Goal: Transaction & Acquisition: Purchase product/service

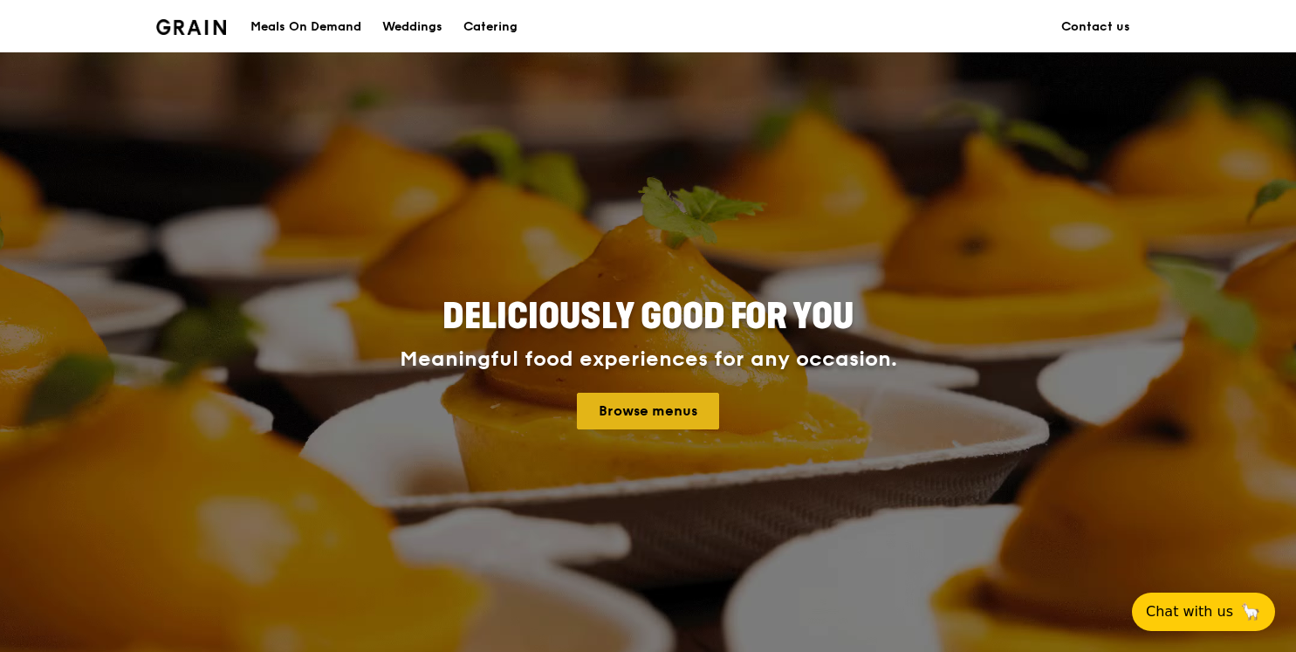
scroll to position [16, 0]
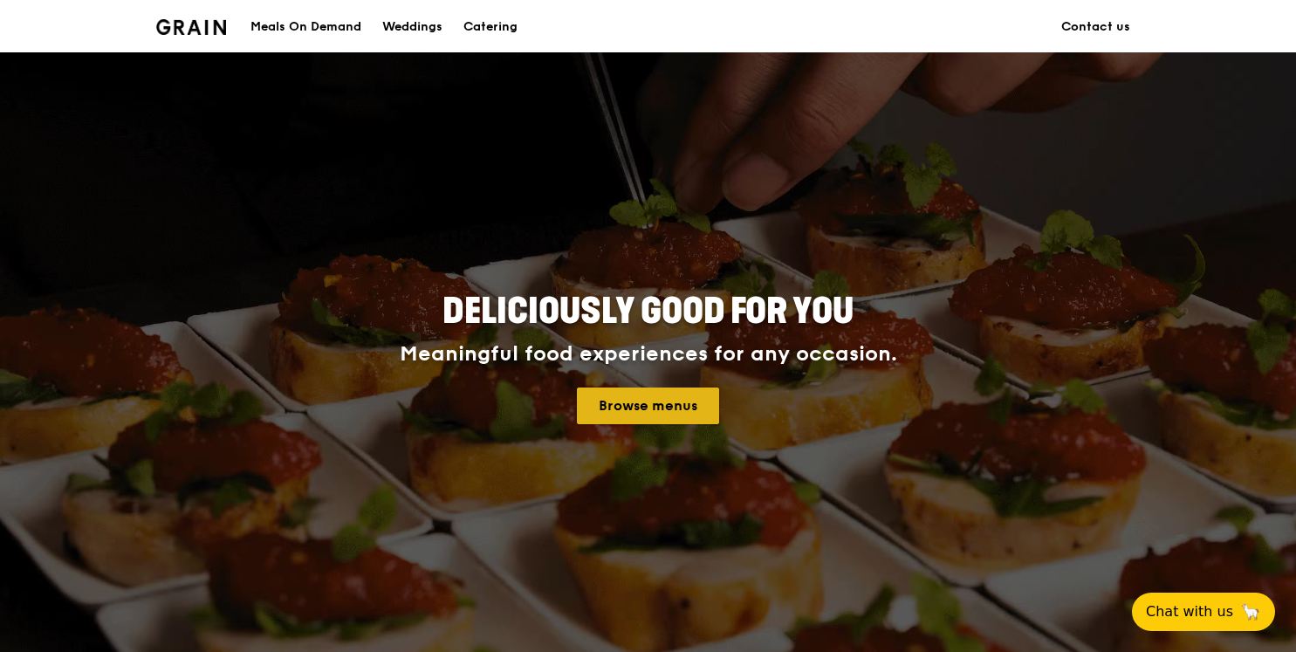
click at [638, 414] on link "Browse menus" at bounding box center [648, 405] width 142 height 37
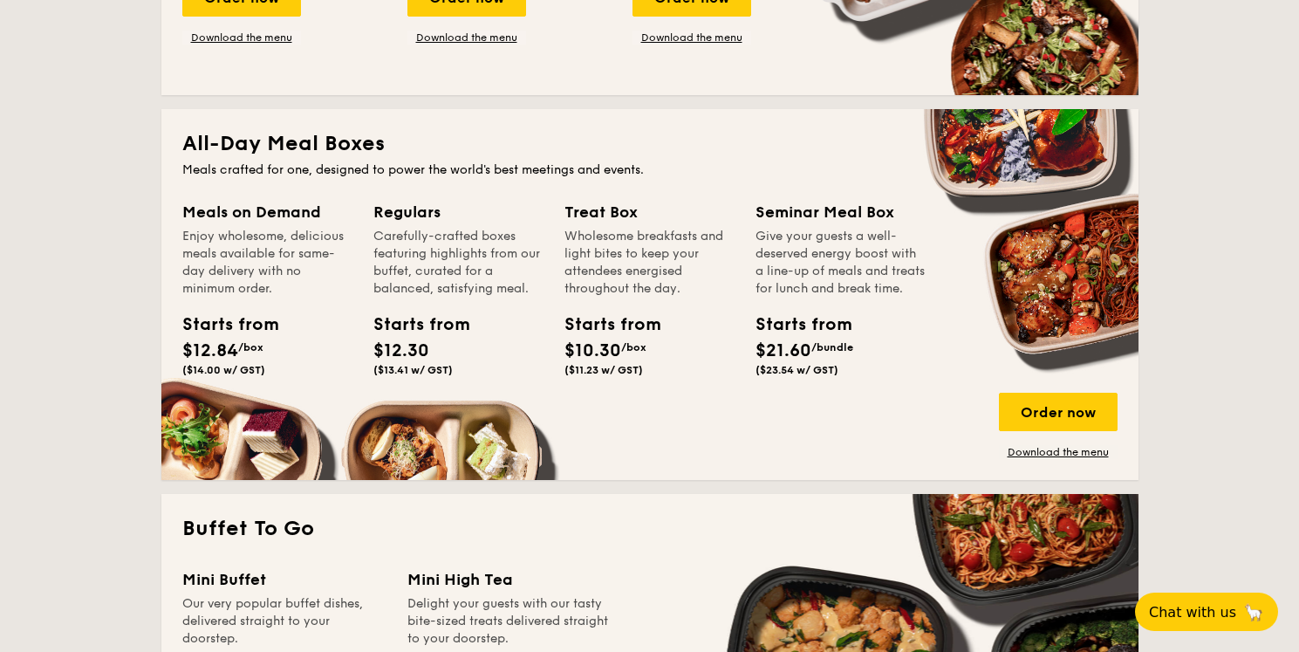
scroll to position [1058, 0]
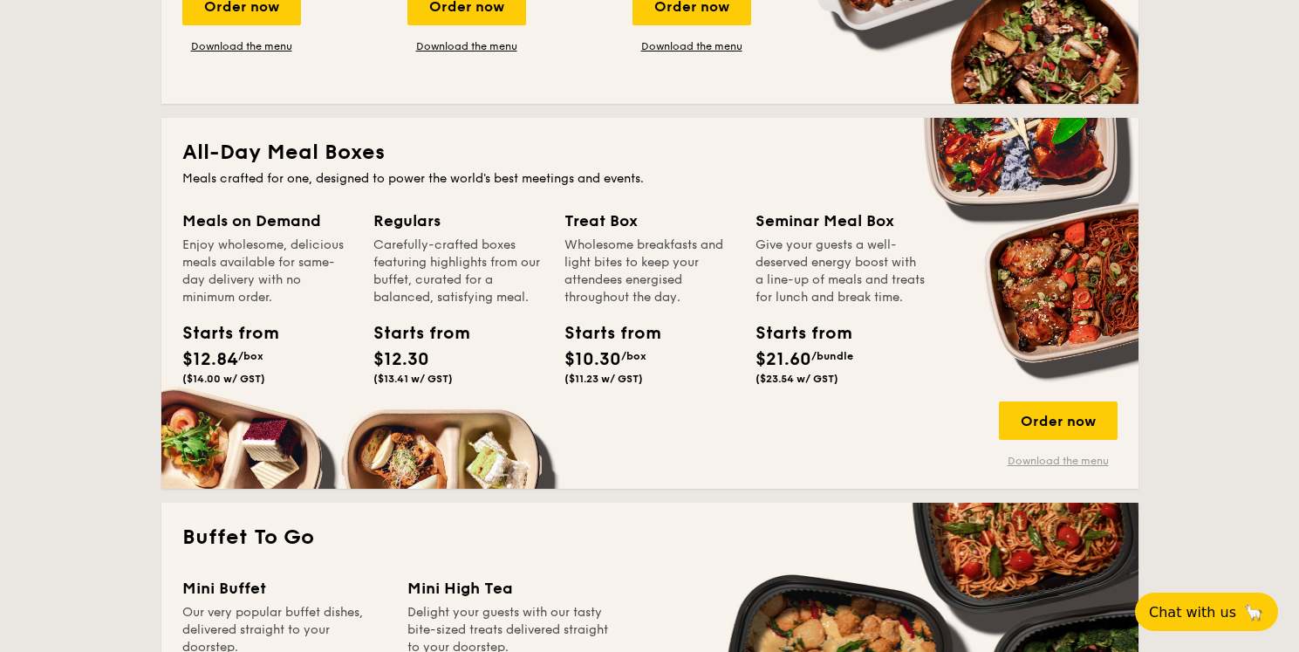
click at [1037, 461] on link "Download the menu" at bounding box center [1058, 461] width 119 height 14
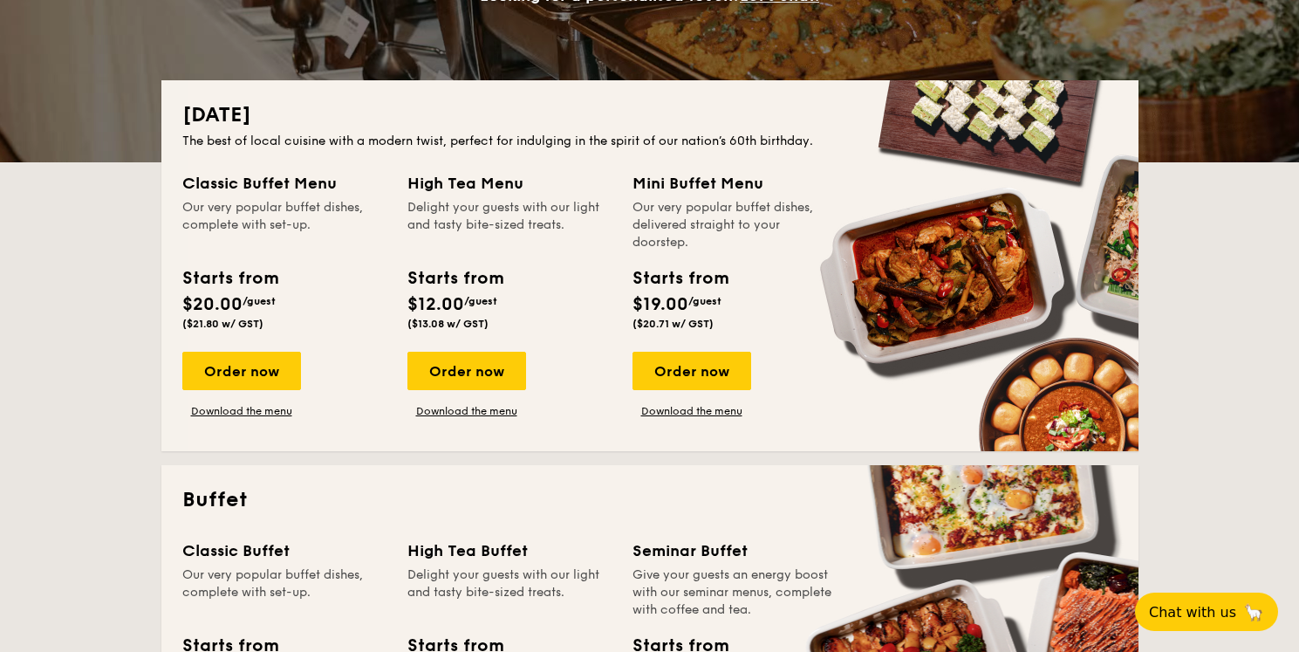
scroll to position [338, 0]
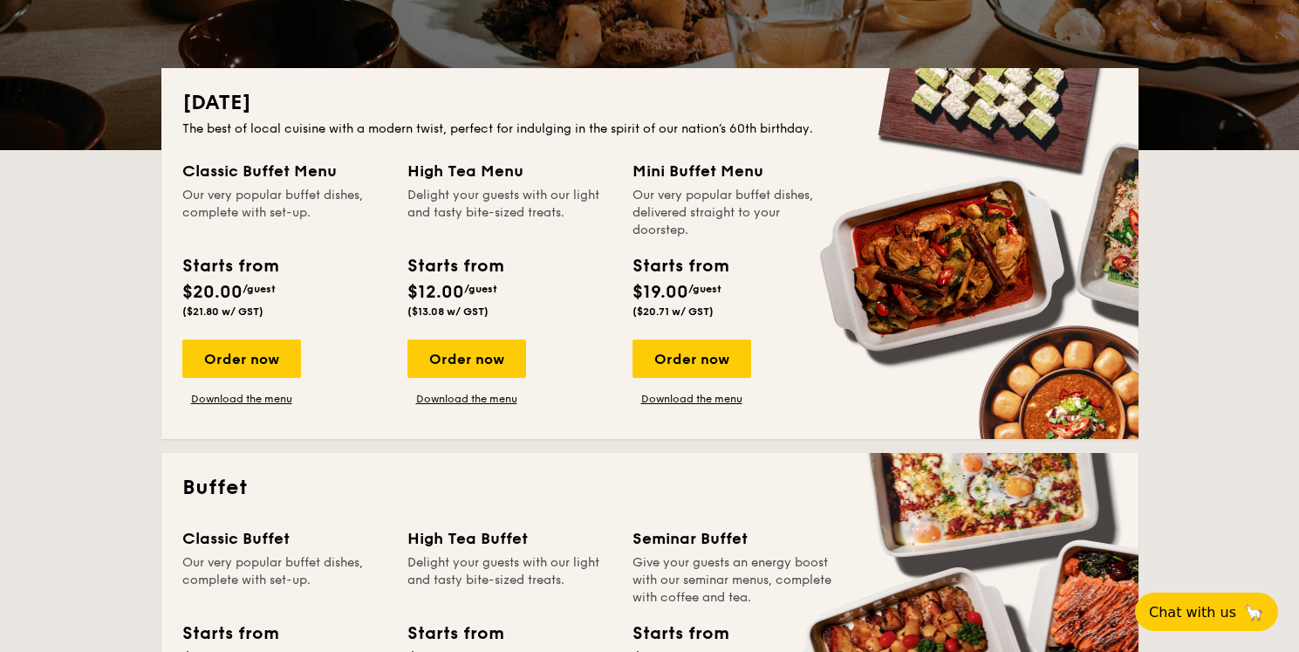
click at [590, 265] on div "Starts from $12.00 /guest ($13.08 w/ GST)" at bounding box center [509, 289] width 218 height 72
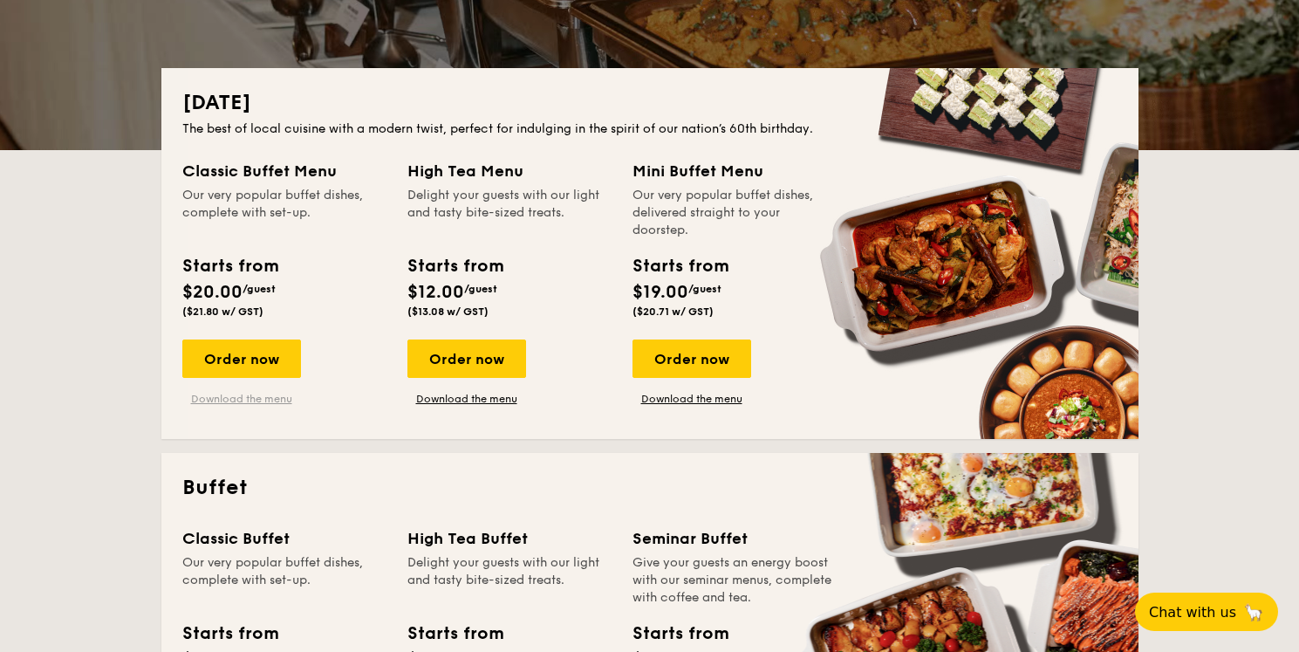
click at [258, 399] on link "Download the menu" at bounding box center [241, 399] width 119 height 14
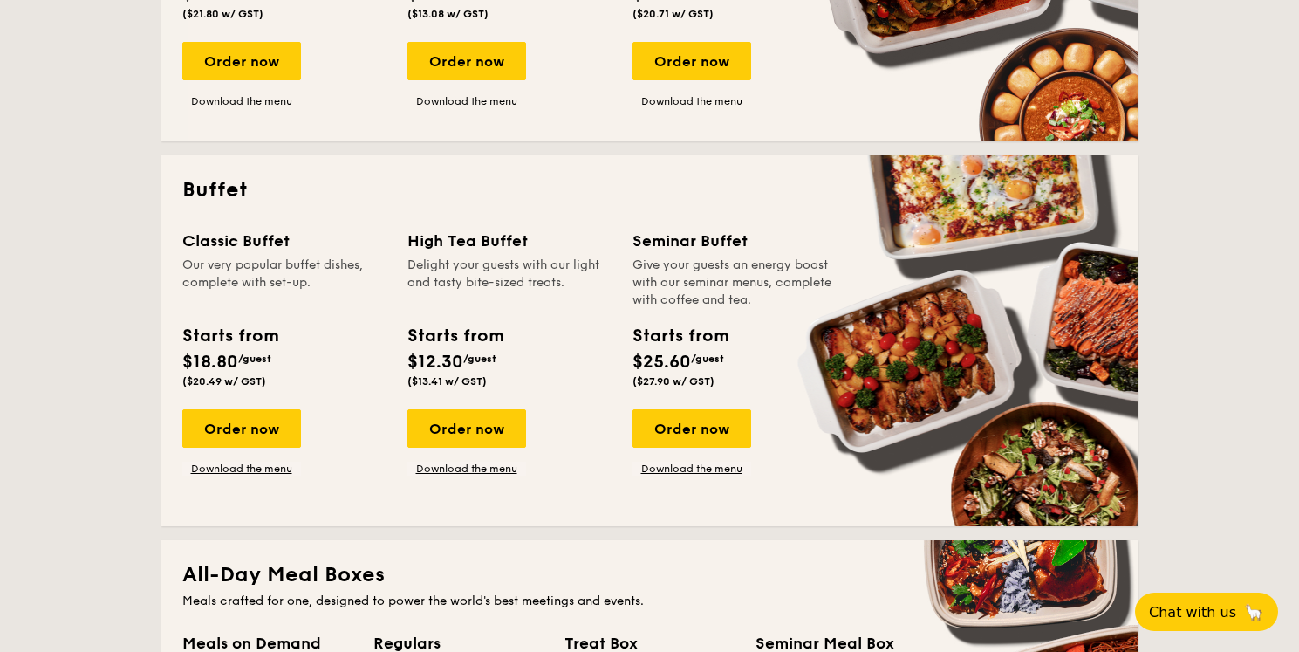
scroll to position [639, 0]
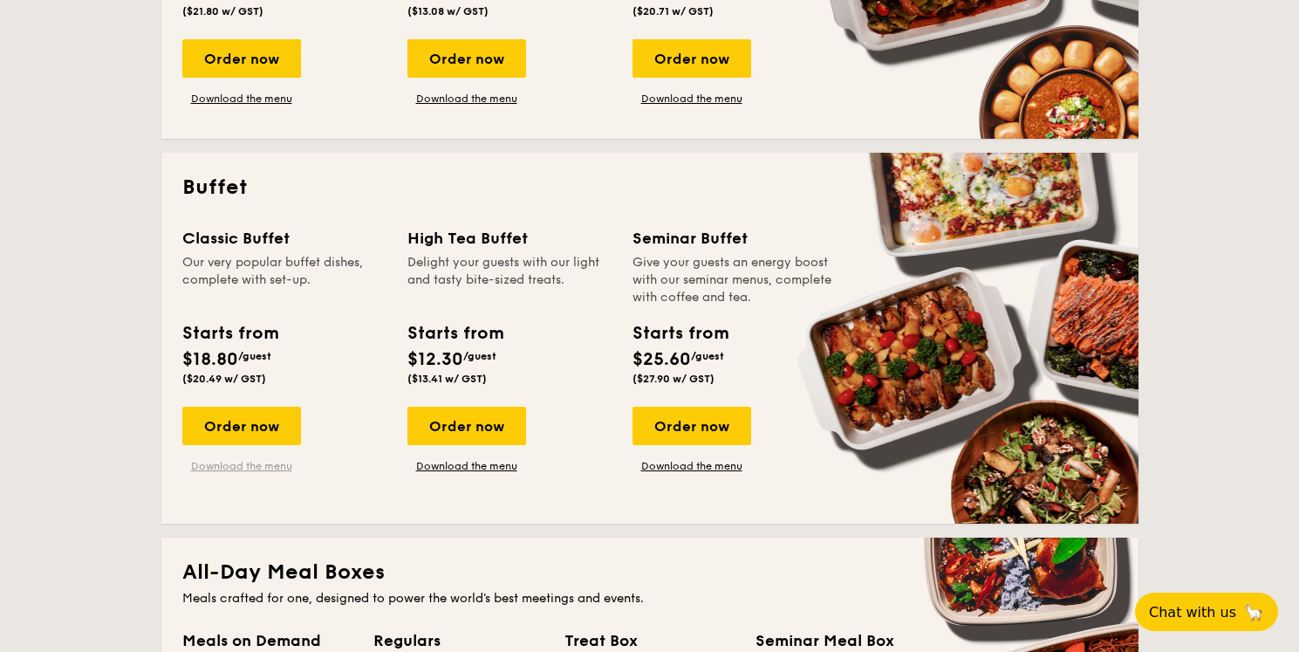
click at [253, 465] on link "Download the menu" at bounding box center [241, 466] width 119 height 14
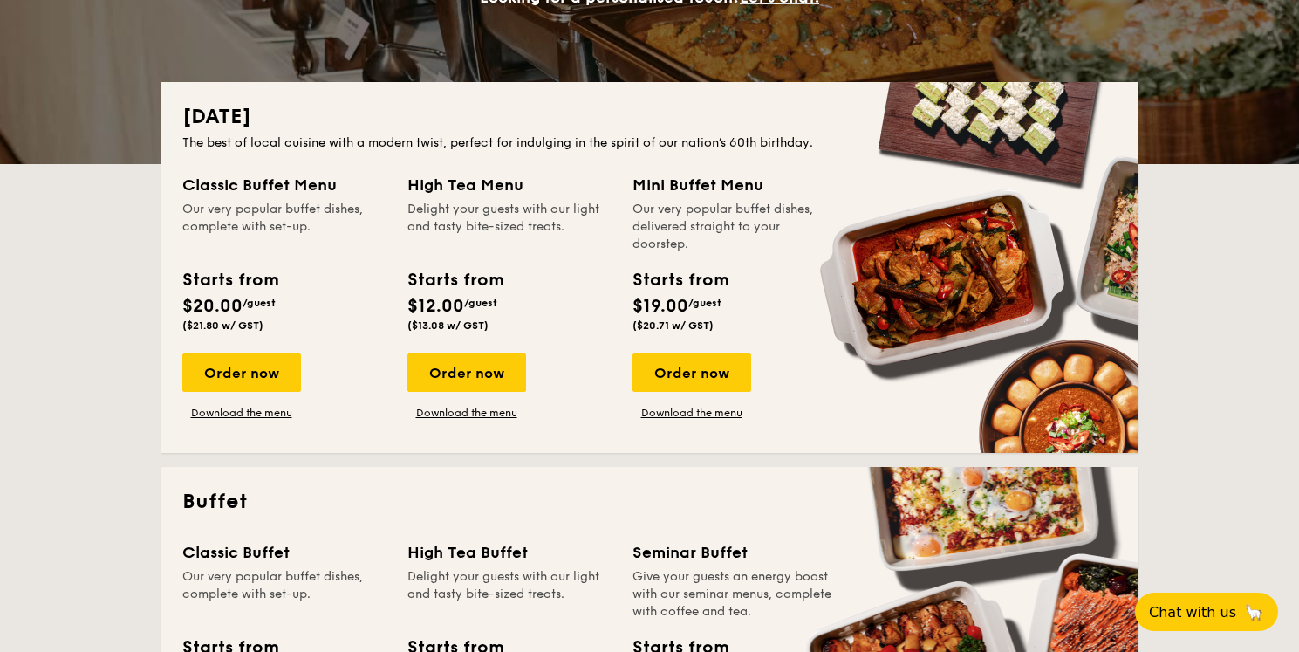
scroll to position [323, 0]
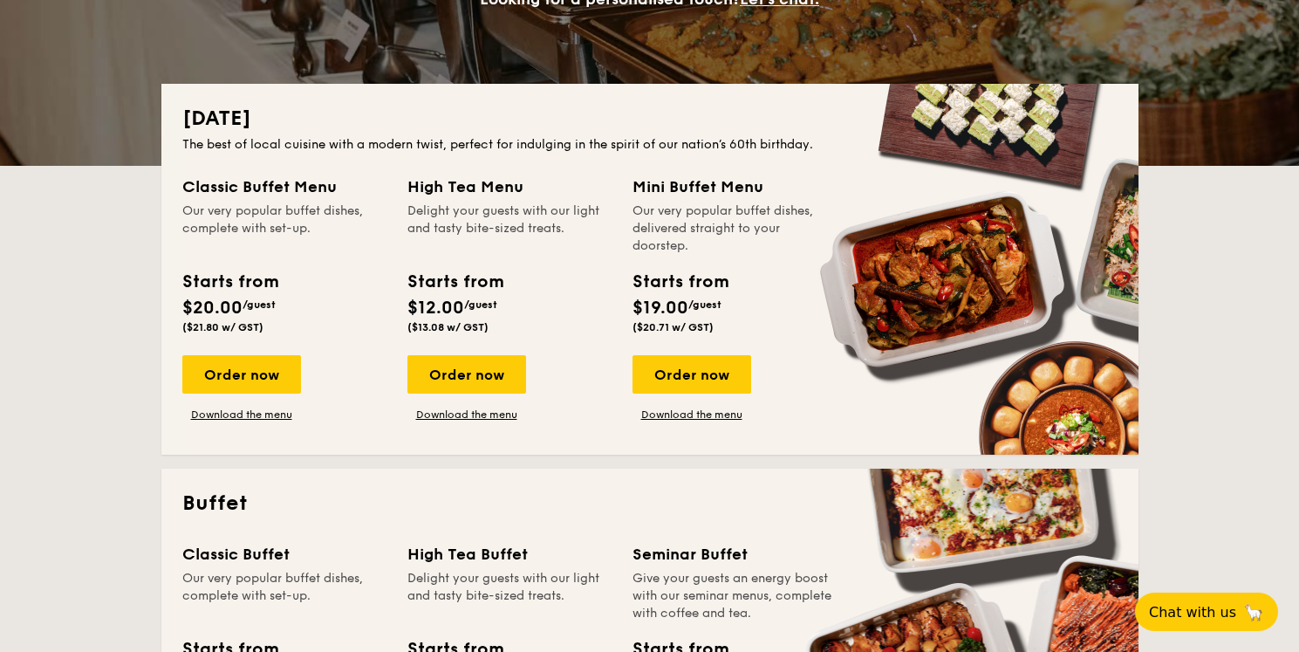
click at [578, 427] on div "Classic Buffet Menu Our very popular buffet dishes, complete with set-up. Start…" at bounding box center [649, 303] width 935 height 259
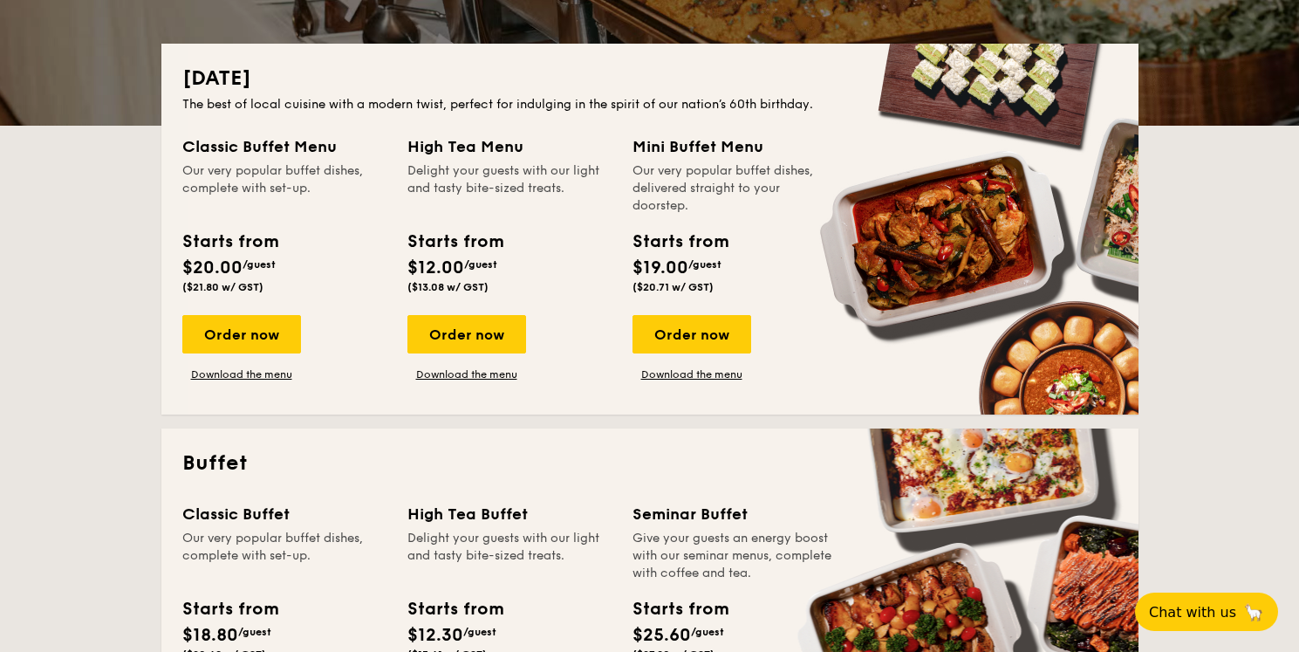
scroll to position [369, 0]
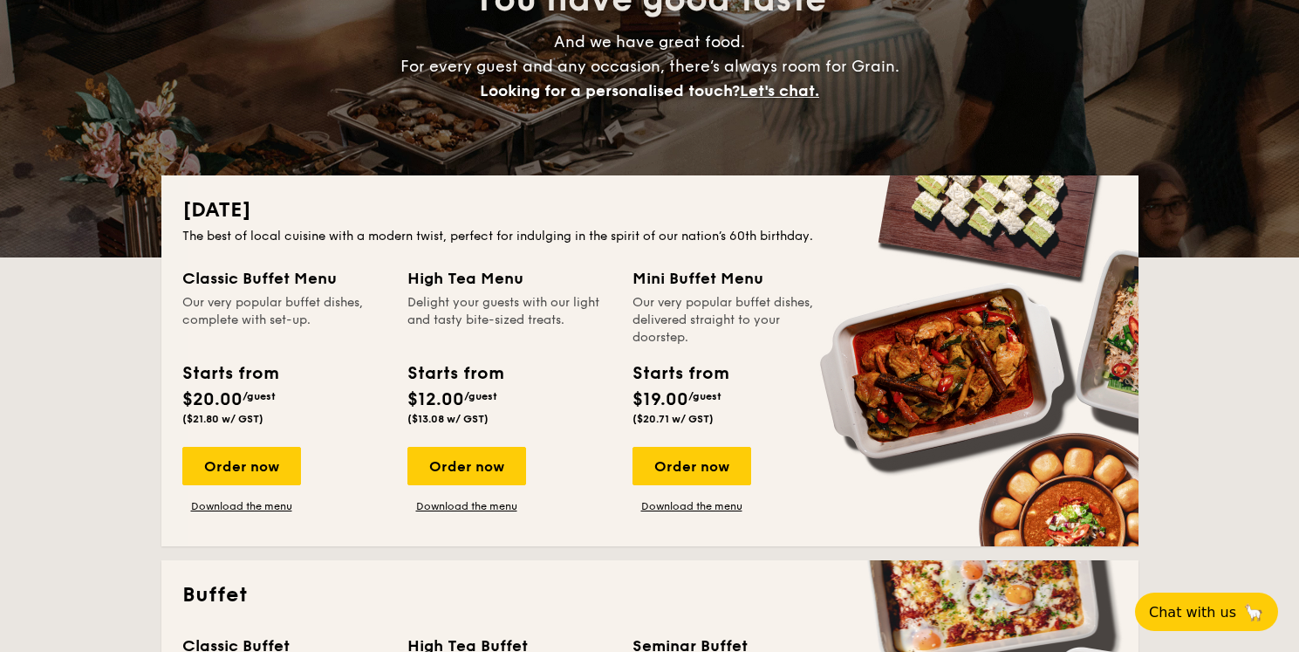
scroll to position [0, 0]
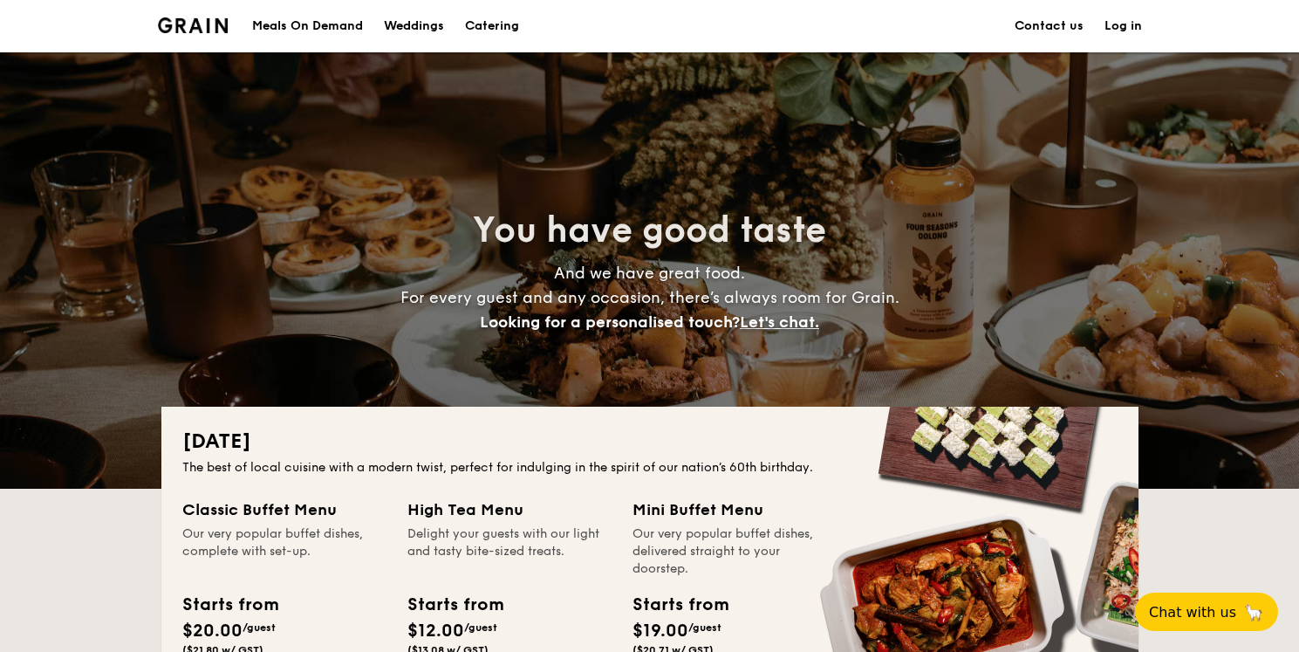
click at [304, 24] on div "Meals On Demand" at bounding box center [307, 26] width 111 height 52
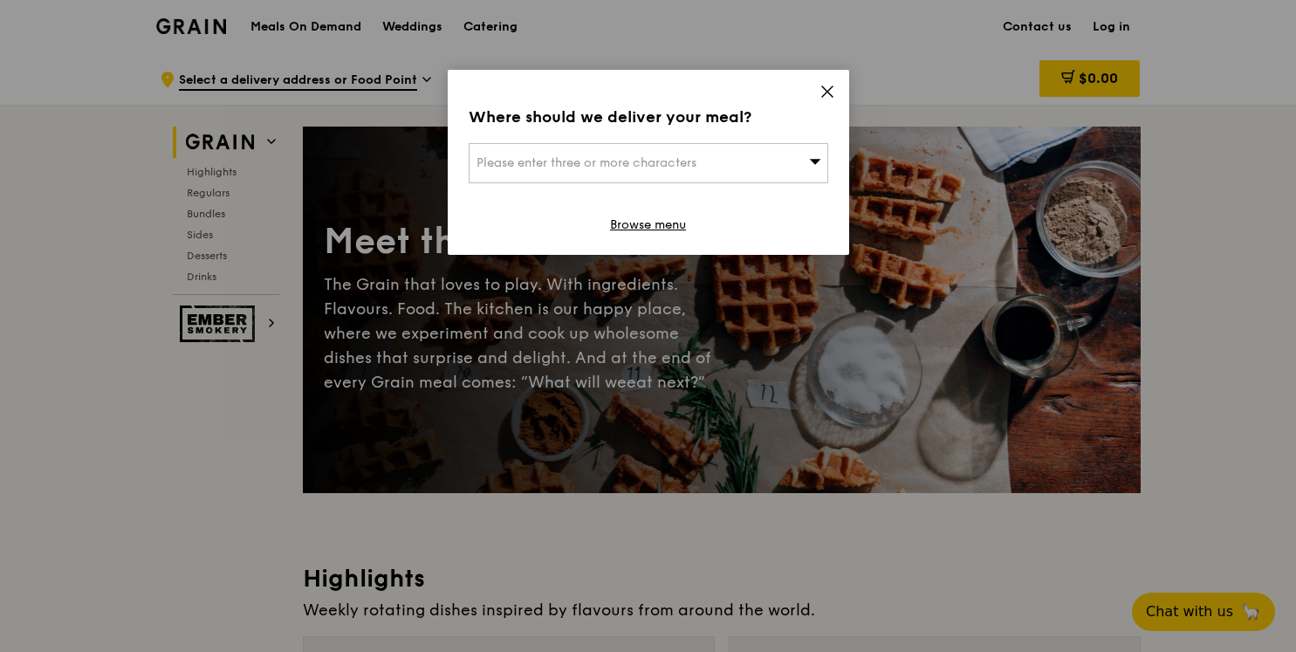
click at [827, 92] on icon at bounding box center [827, 91] width 10 height 10
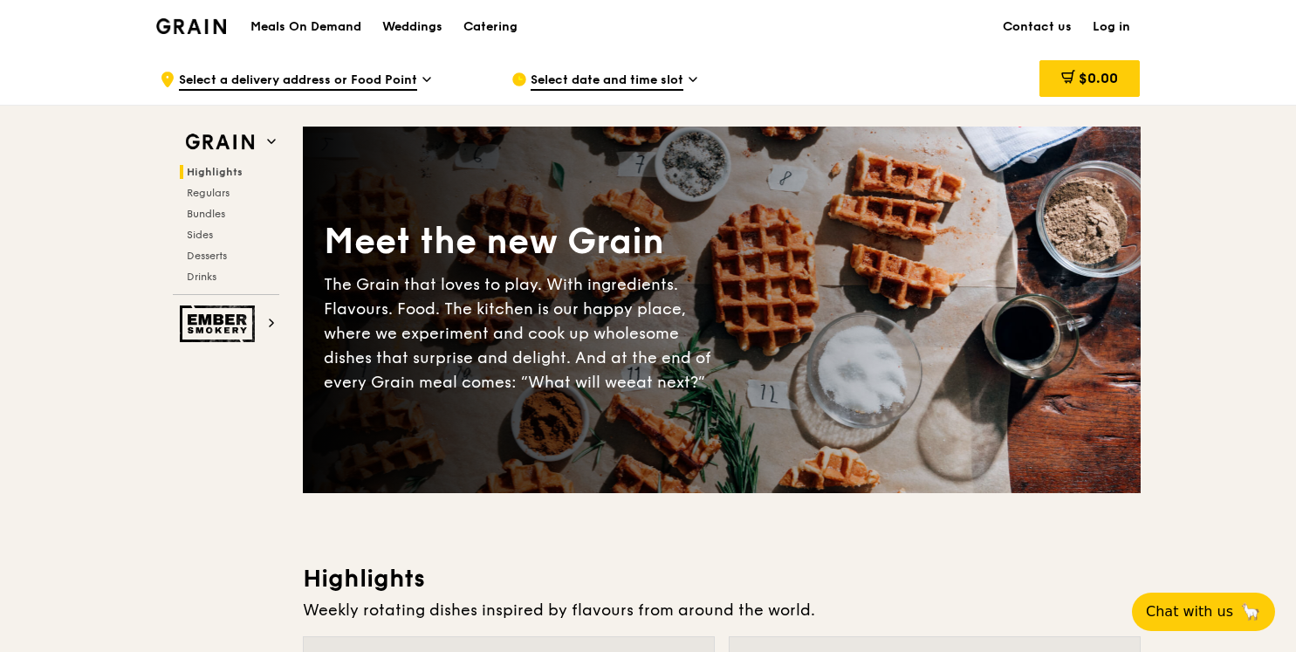
click at [694, 79] on icon at bounding box center [692, 80] width 9 height 16
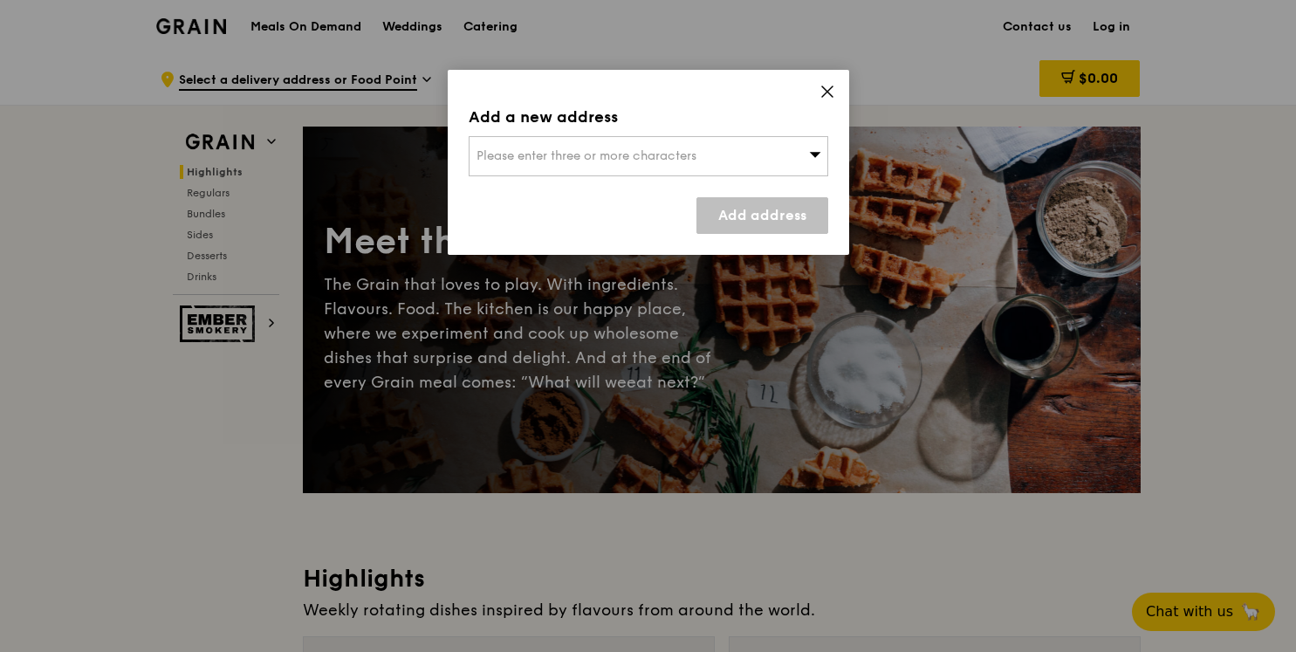
click at [805, 150] on div "Please enter three or more characters" at bounding box center [647, 156] width 359 height 40
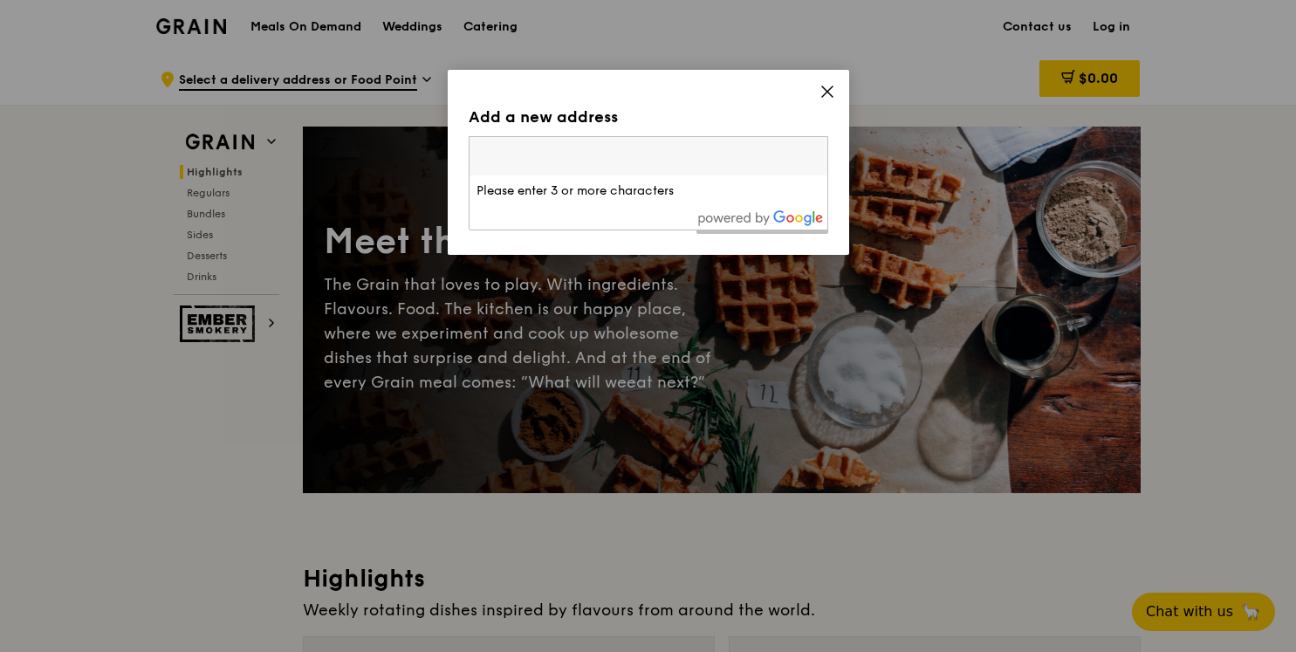
click at [824, 93] on icon at bounding box center [827, 91] width 10 height 10
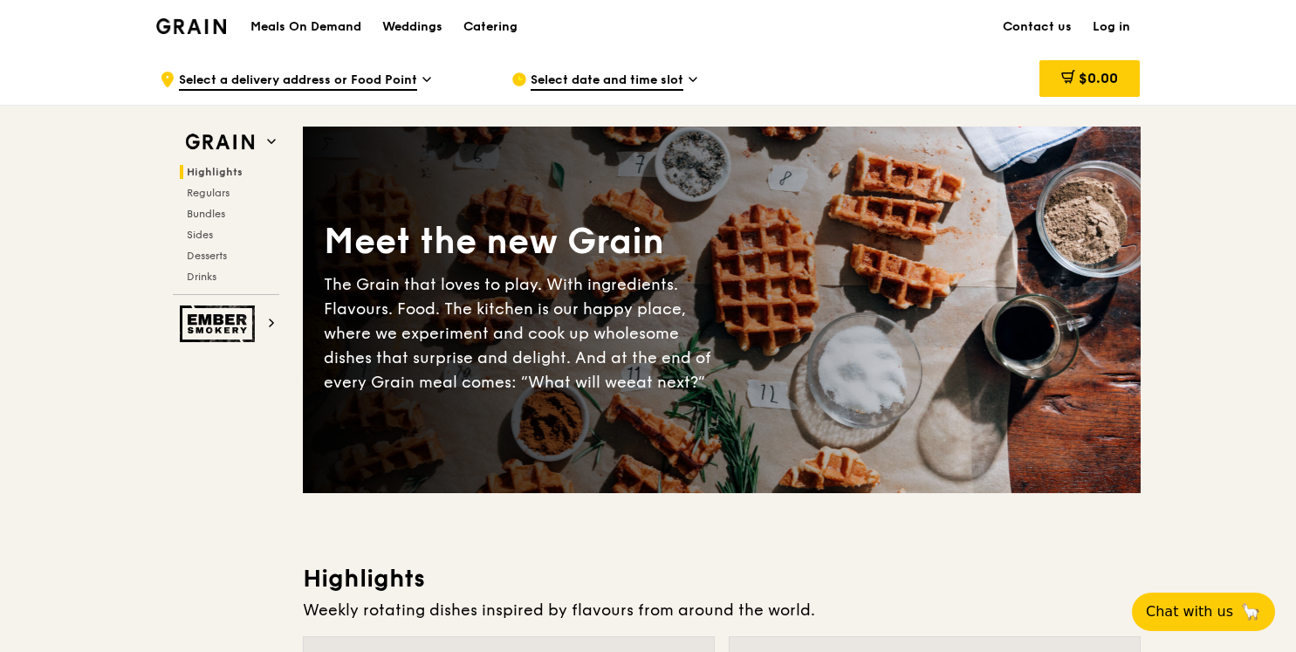
click at [422, 76] on icon at bounding box center [426, 80] width 9 height 16
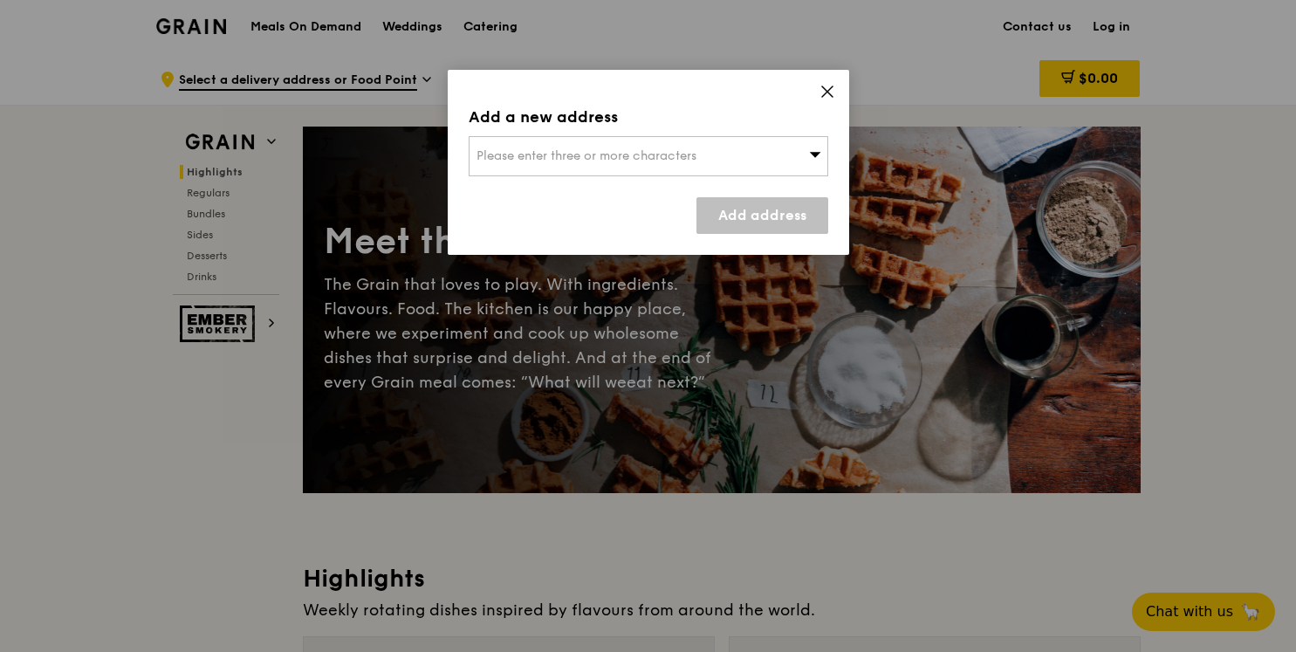
click at [813, 156] on icon at bounding box center [814, 154] width 11 height 5
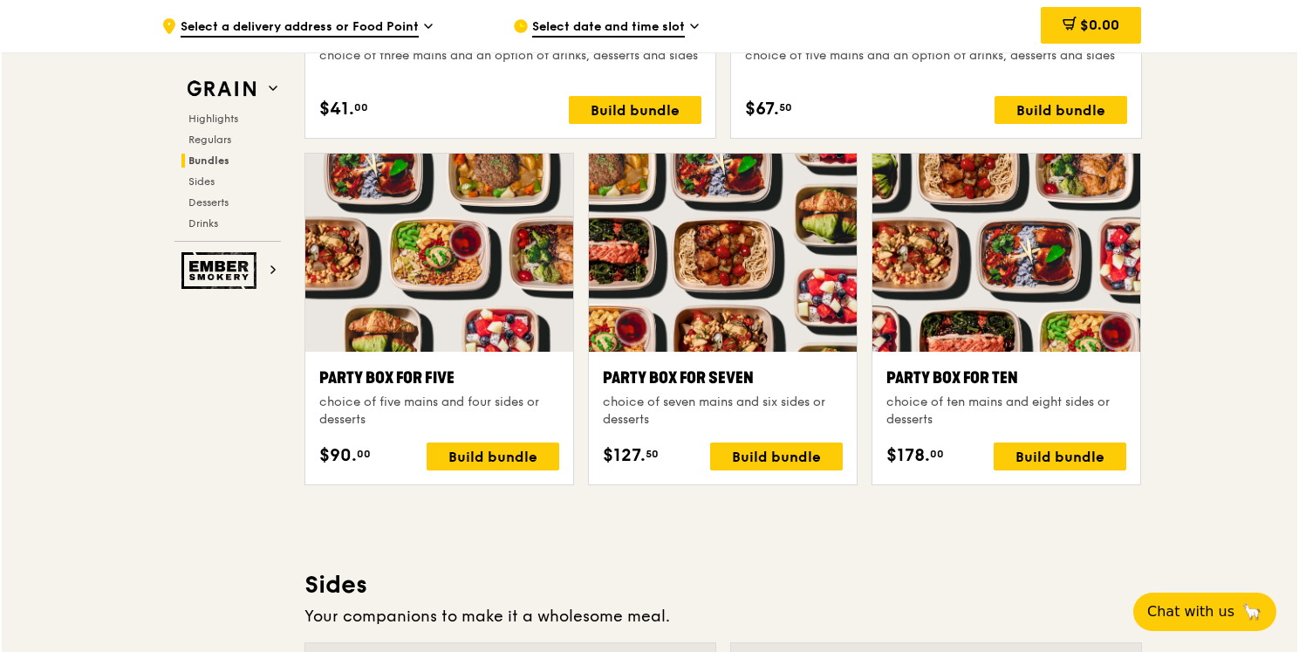
scroll to position [3363, 0]
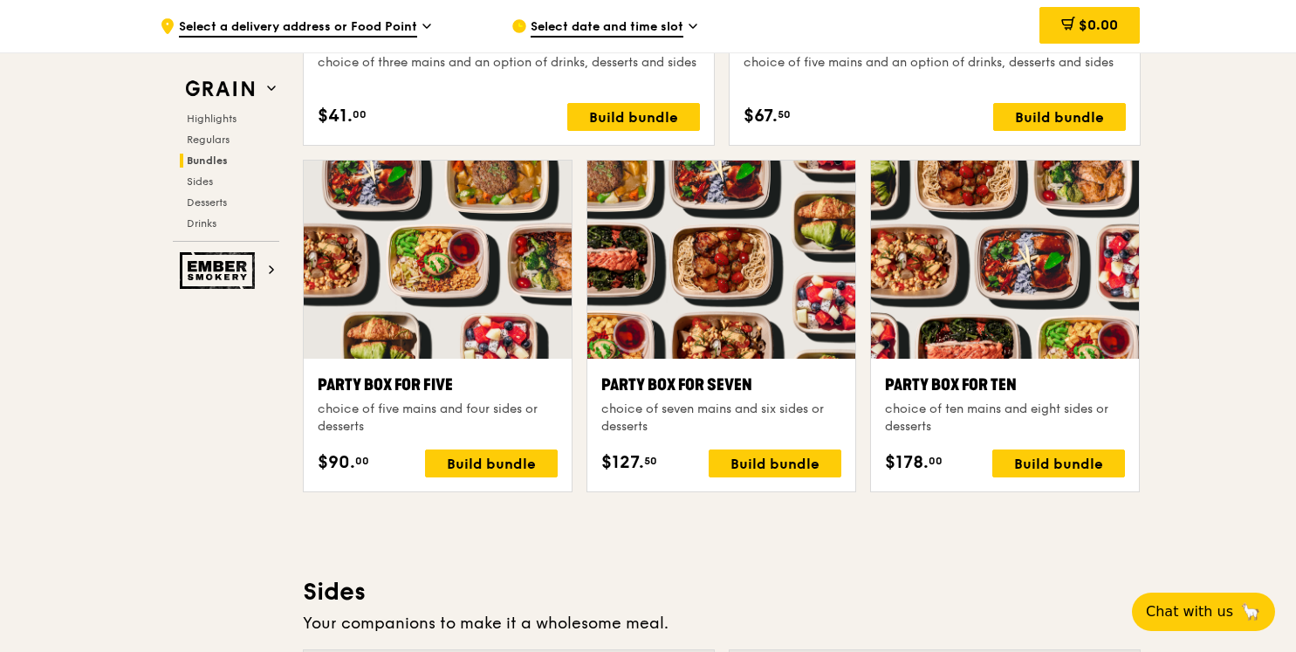
click at [934, 398] on div "Party Box for Ten choice of ten mains and eight sides or desserts" at bounding box center [1005, 404] width 240 height 63
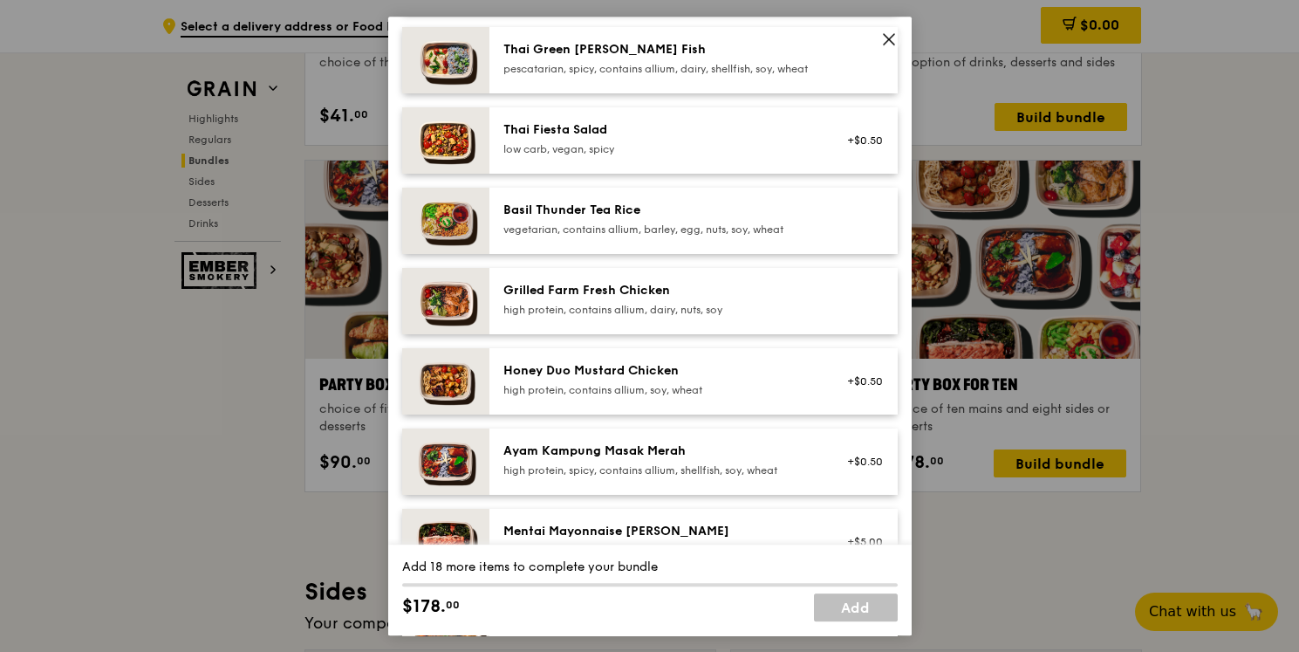
scroll to position [0, 0]
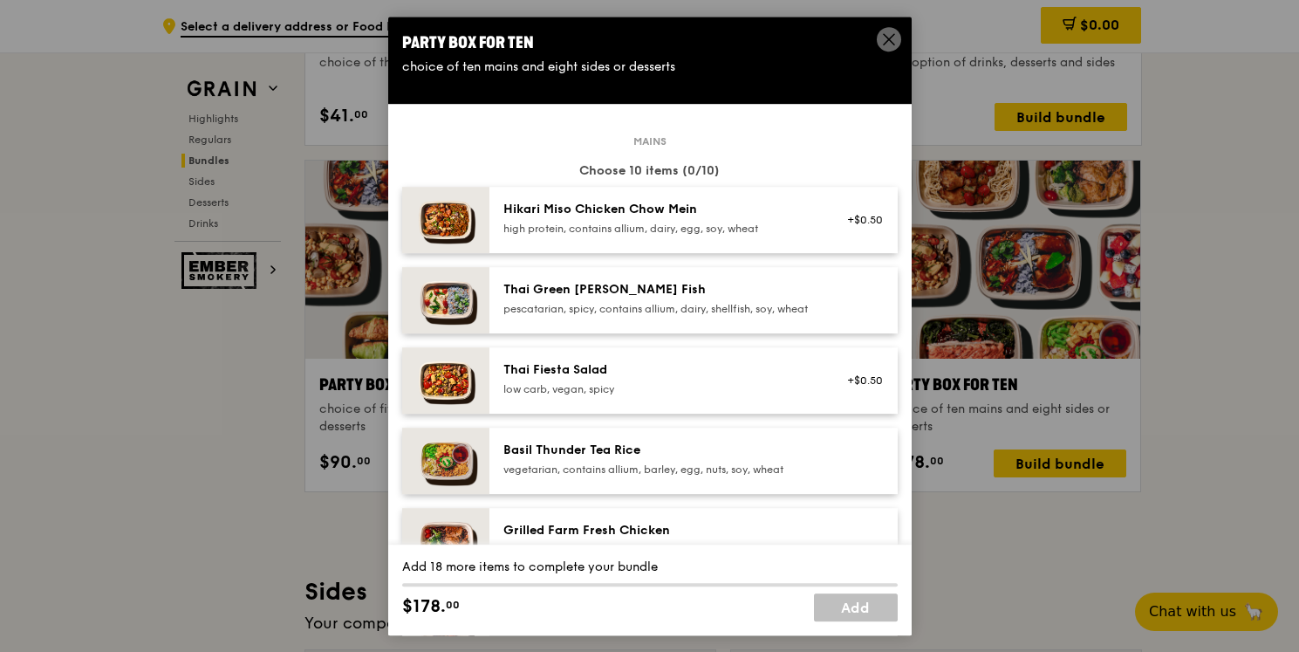
click at [886, 44] on icon at bounding box center [889, 39] width 16 height 16
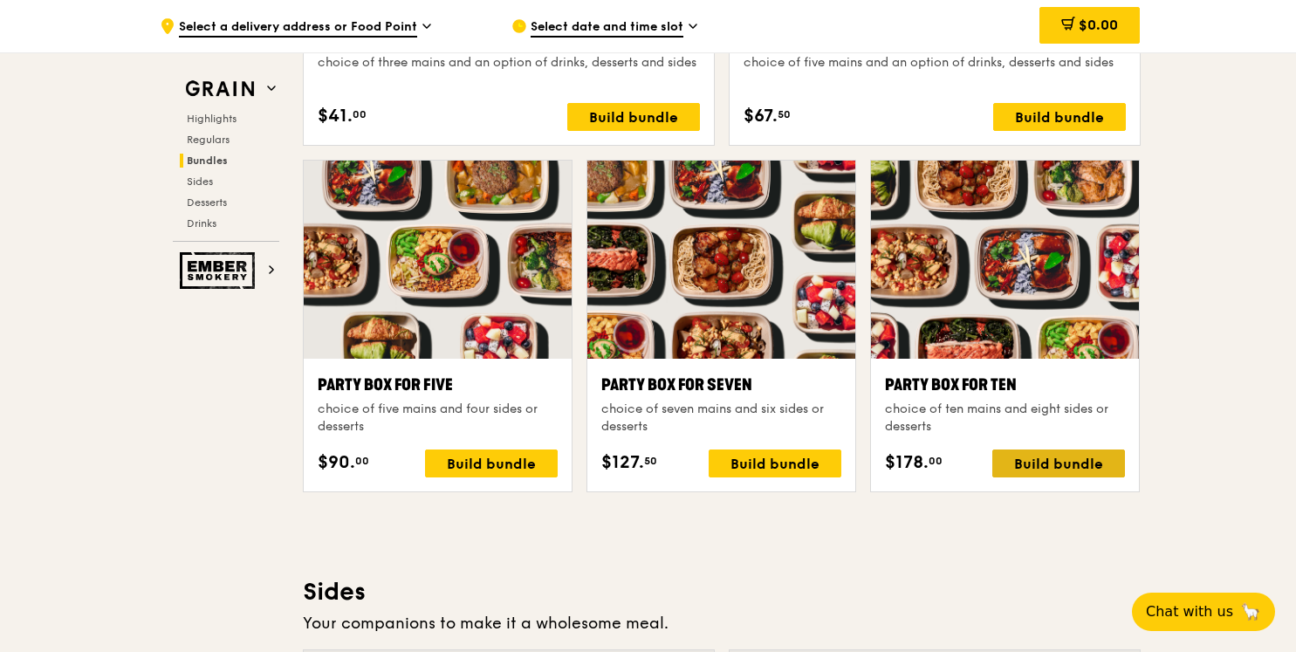
click at [1081, 468] on div "Build bundle" at bounding box center [1058, 463] width 133 height 28
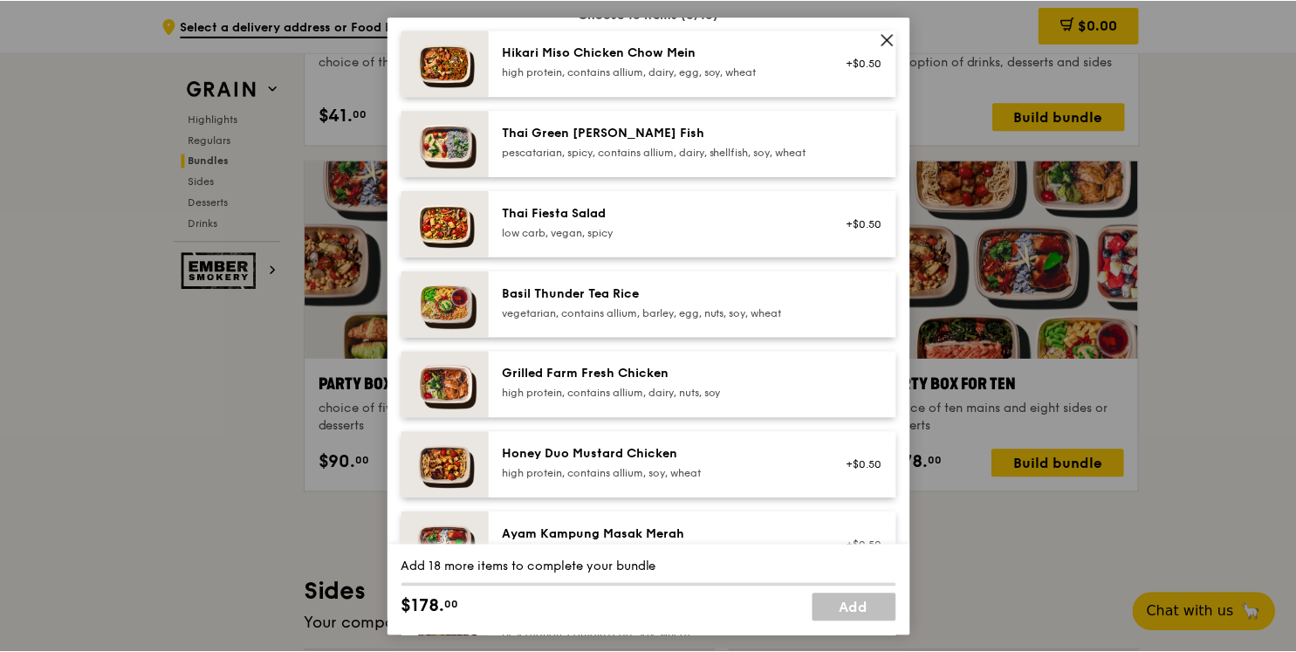
scroll to position [161, 0]
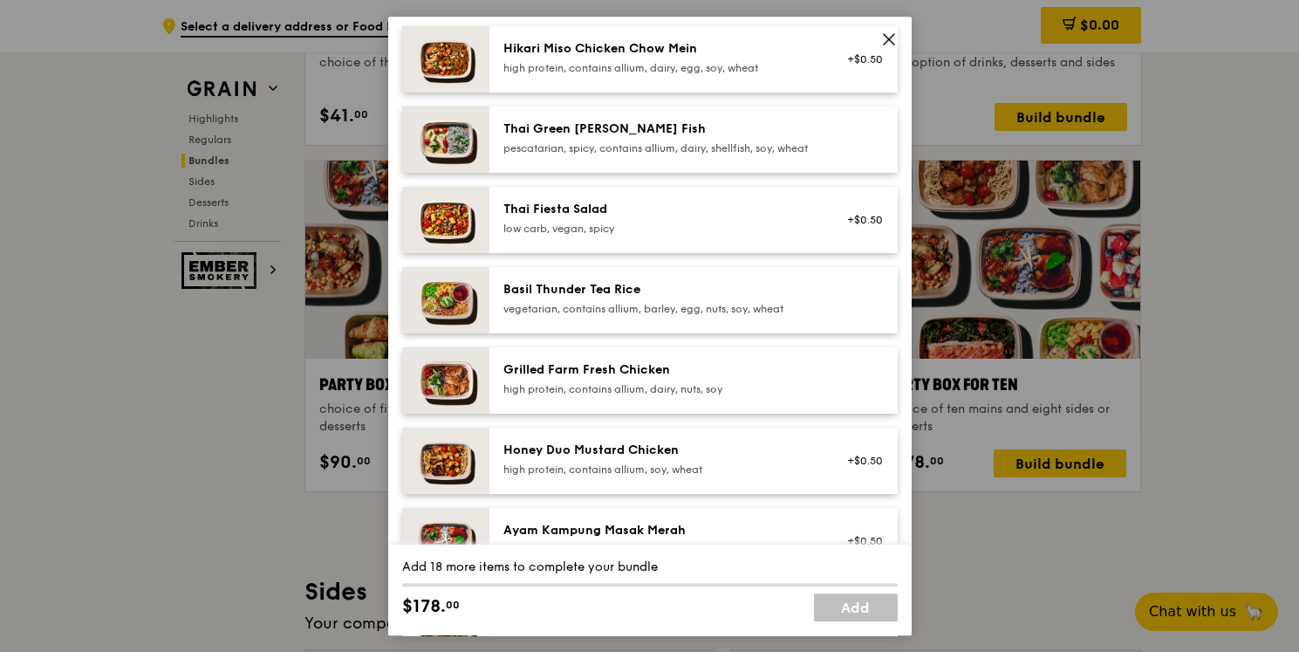
click at [465, 380] on img at bounding box center [445, 380] width 87 height 66
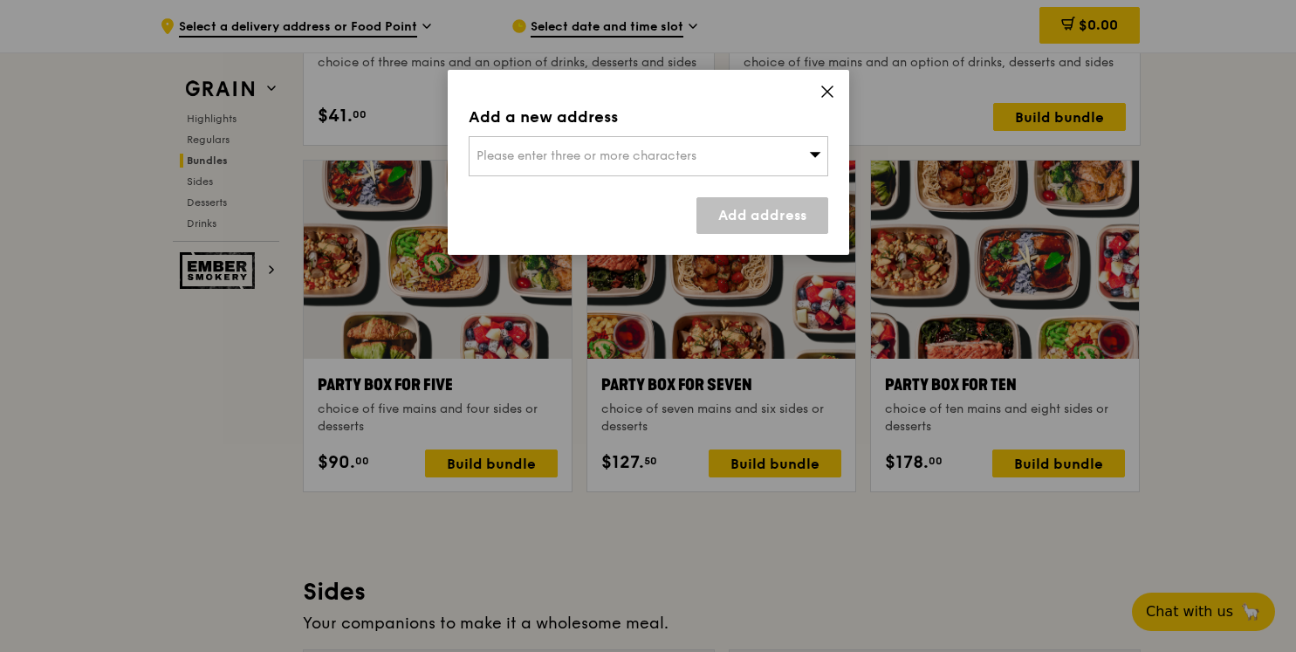
click at [812, 153] on icon at bounding box center [814, 154] width 11 height 5
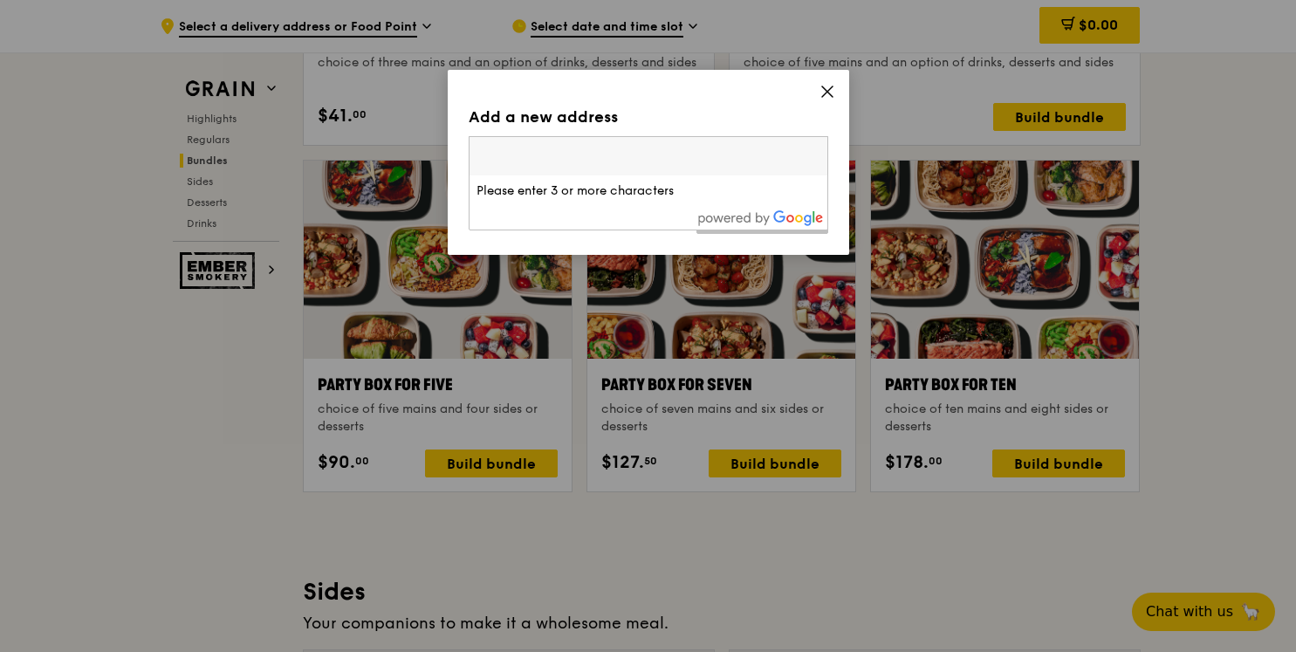
click at [826, 99] on span at bounding box center [827, 94] width 16 height 19
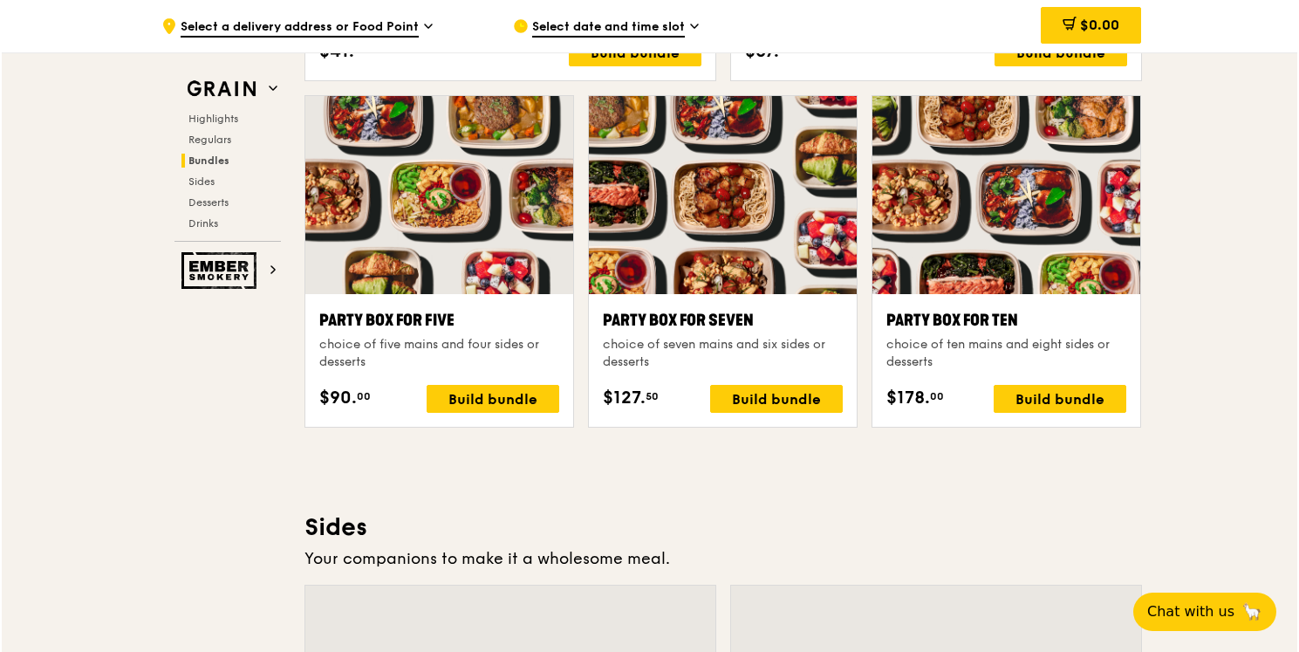
scroll to position [3486, 0]
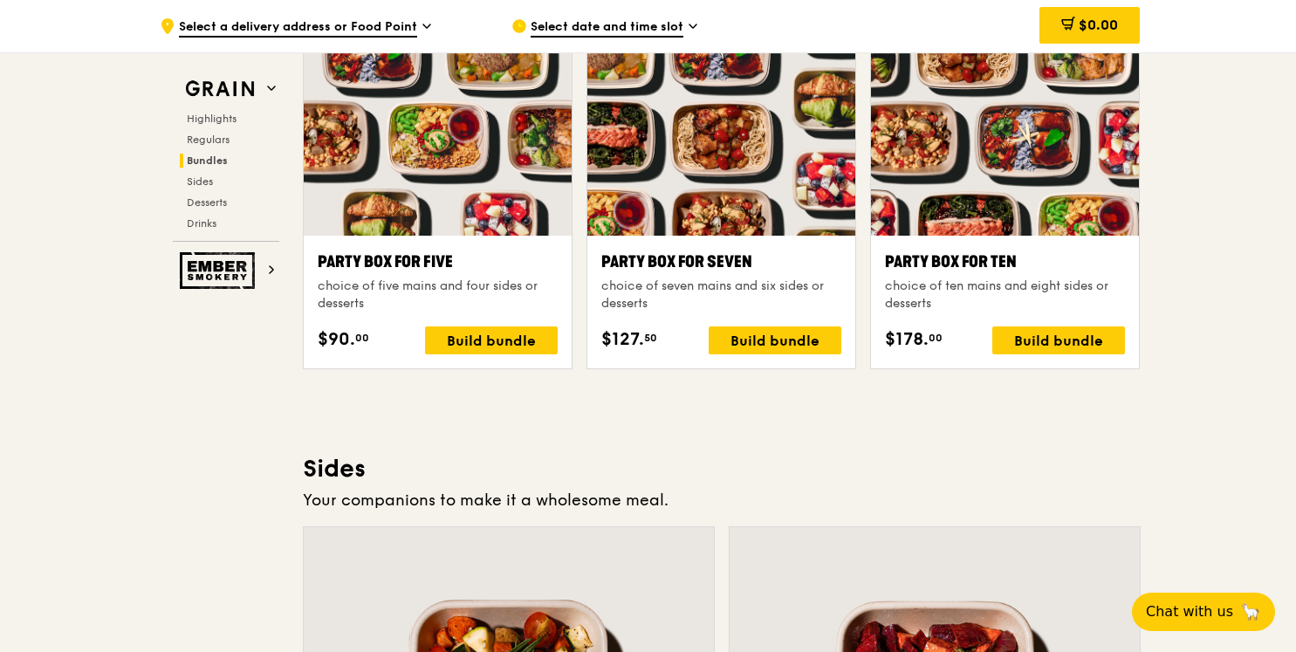
click at [959, 284] on div "choice of ten mains and eight sides or desserts" at bounding box center [1005, 294] width 240 height 35
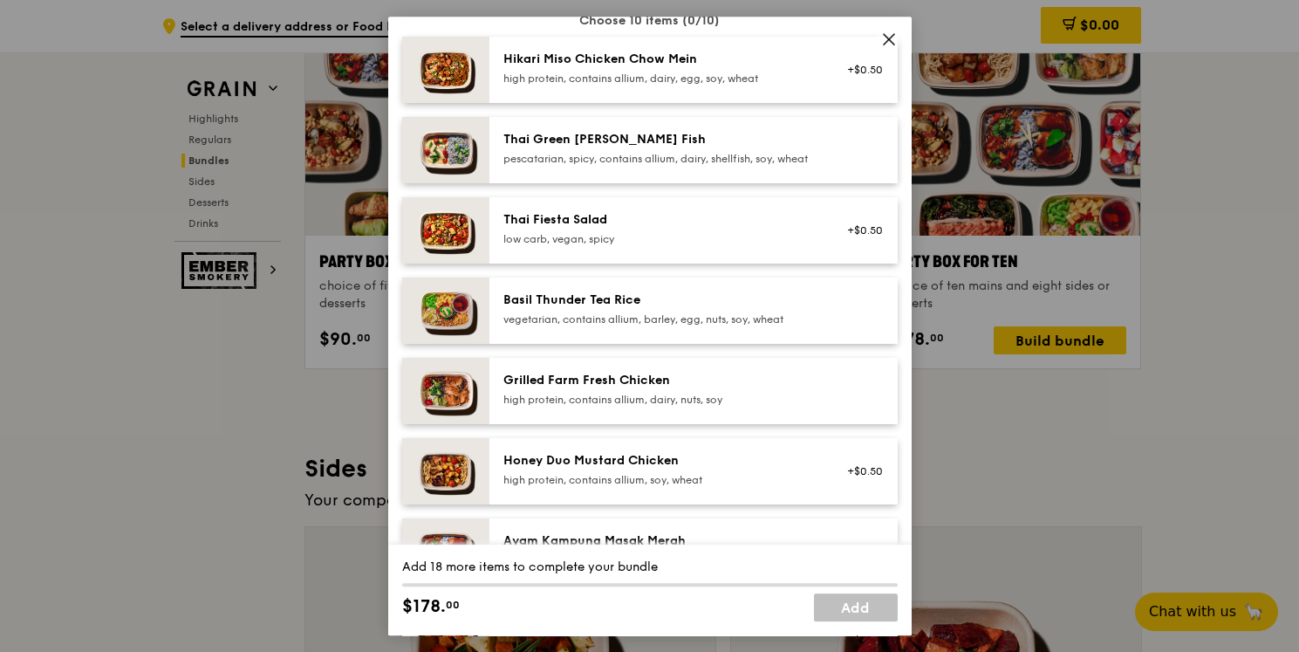
scroll to position [0, 0]
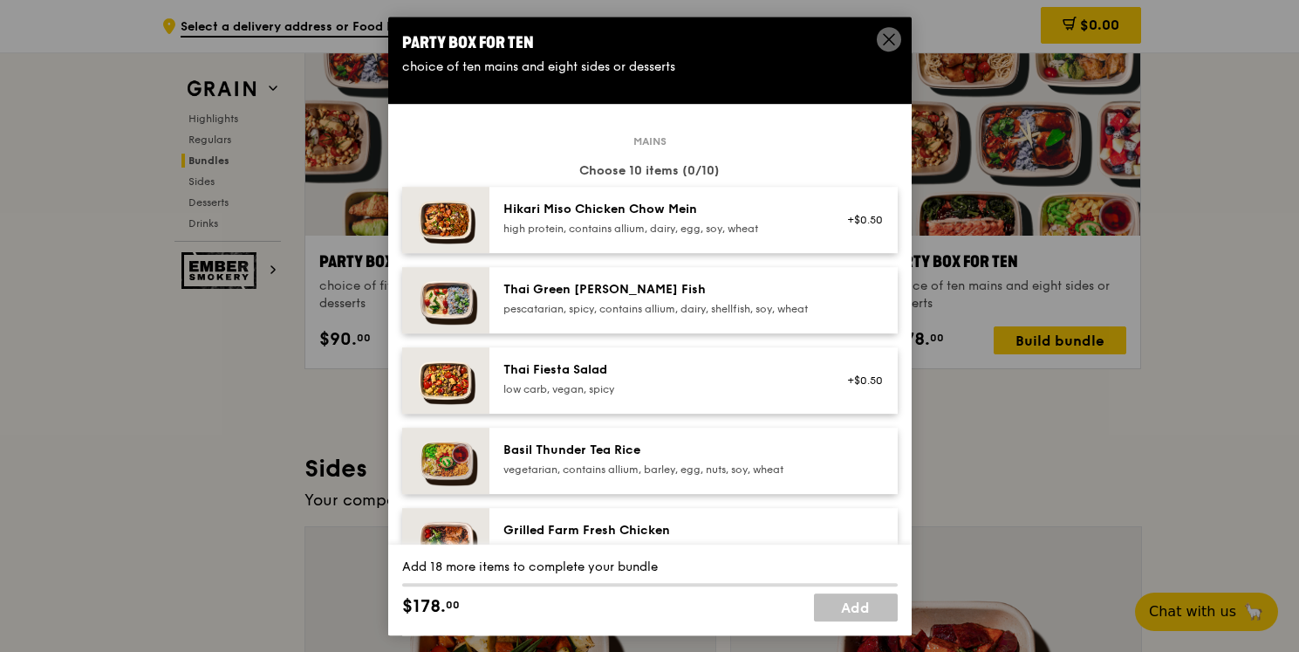
click at [890, 37] on icon at bounding box center [889, 39] width 10 height 10
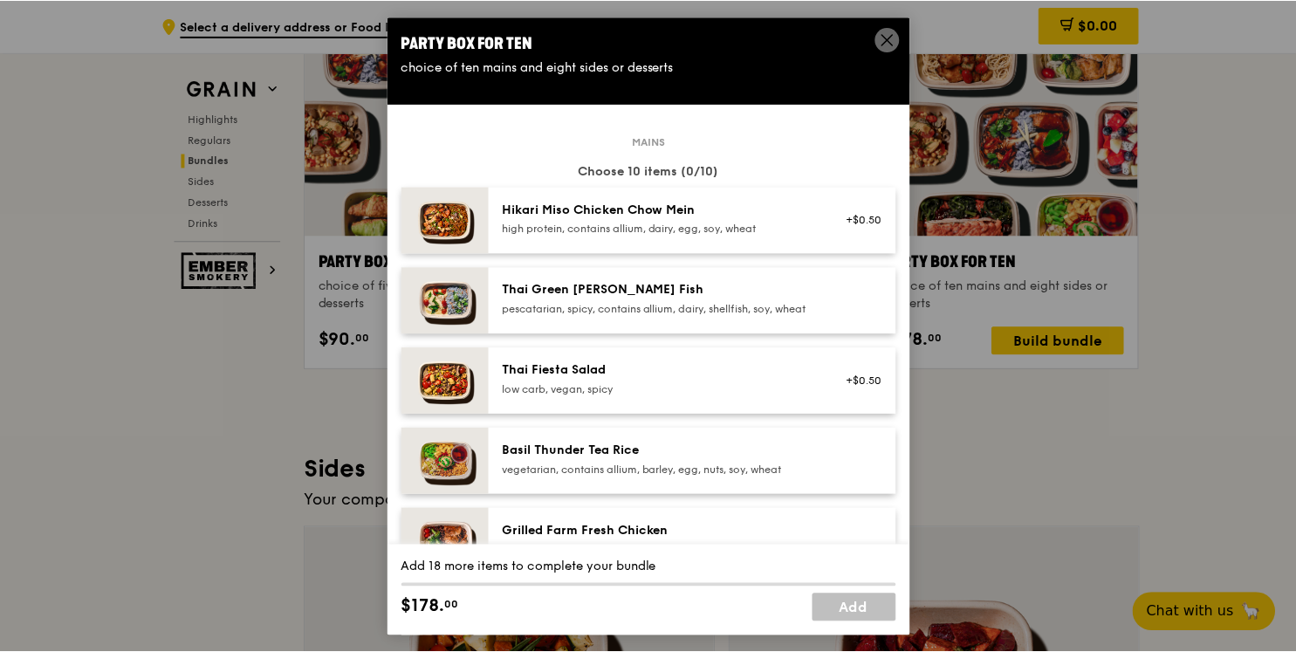
scroll to position [3486, 0]
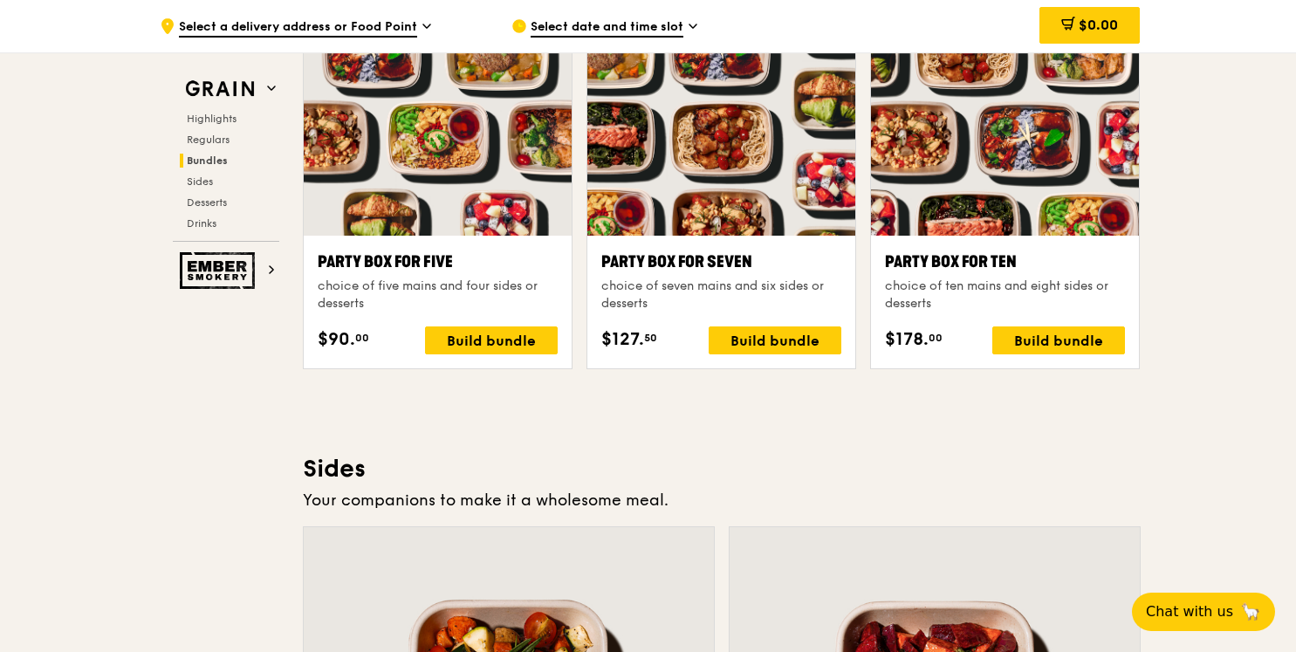
click at [909, 453] on h3 "Sides" at bounding box center [721, 468] width 837 height 31
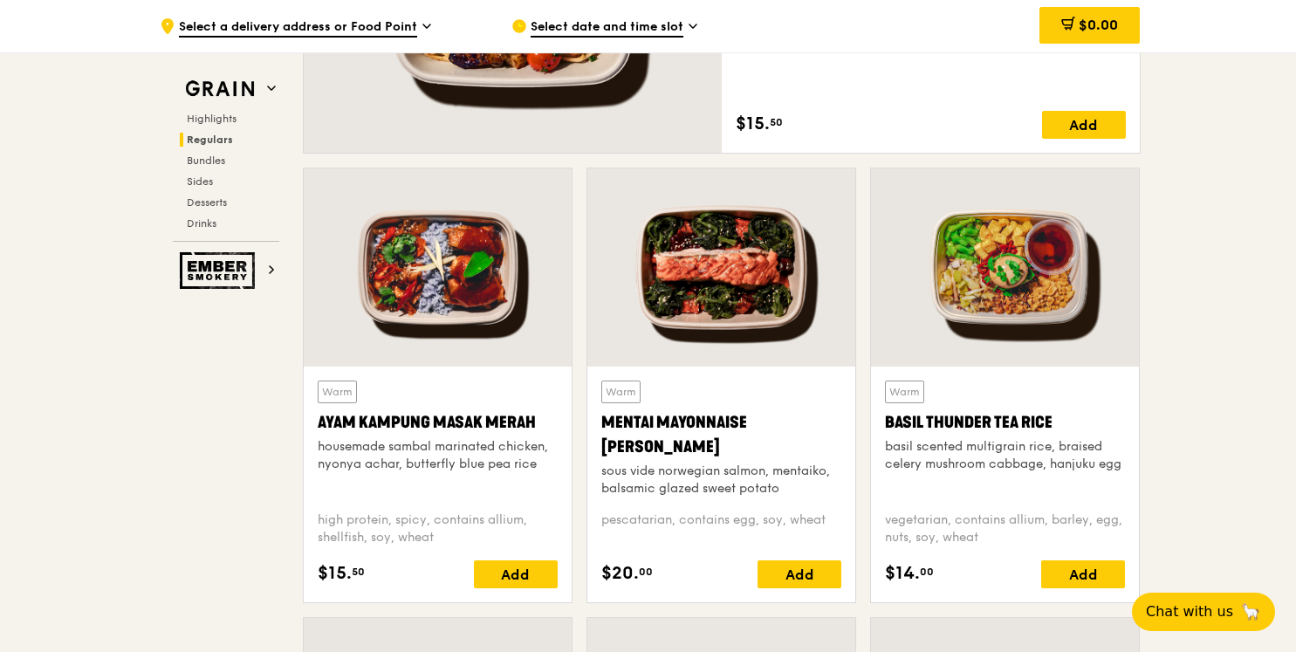
scroll to position [1339, 0]
